Goal: Task Accomplishment & Management: Manage account settings

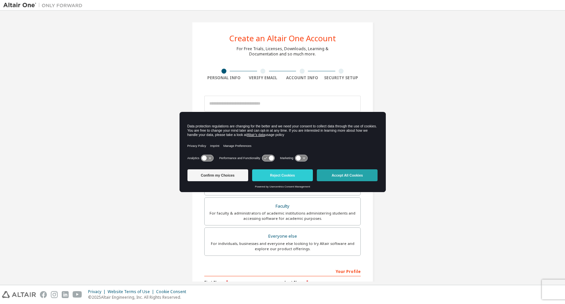
click at [364, 176] on button "Accept All Cookies" at bounding box center [347, 175] width 61 height 12
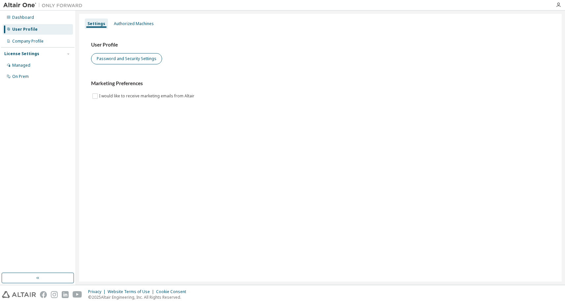
click at [139, 59] on button "Password and Security Settings" at bounding box center [126, 58] width 71 height 11
